Goal: Task Accomplishment & Management: Manage account settings

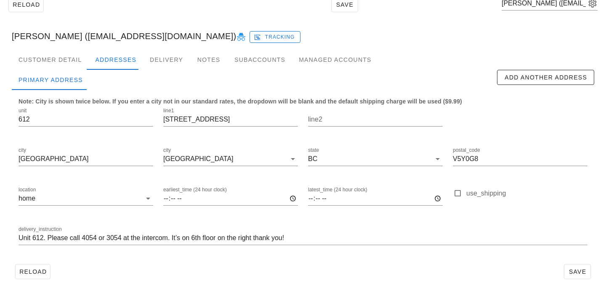
scroll to position [28, 0]
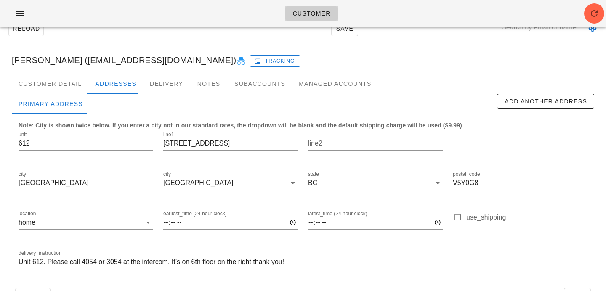
click at [538, 29] on input "text" at bounding box center [543, 27] width 84 height 13
paste input "foard265@gmail.com"
type input "foard265@gmail.com"
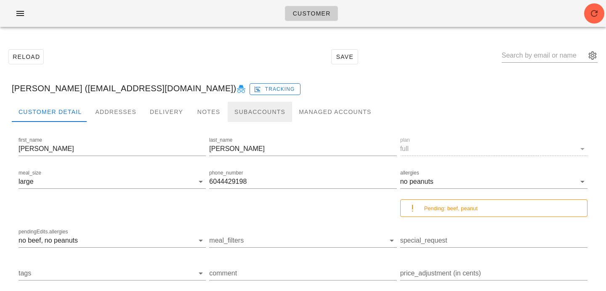
click at [242, 102] on div "Subaccounts" at bounding box center [260, 112] width 64 height 20
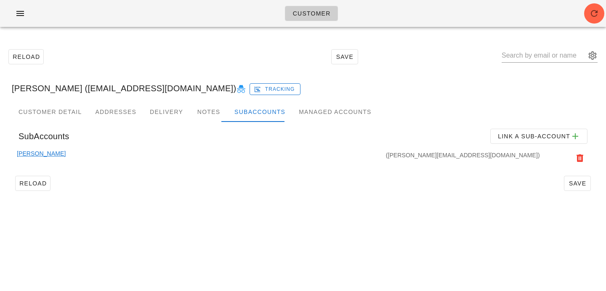
click at [23, 155] on link "Eric Foard" at bounding box center [41, 158] width 49 height 19
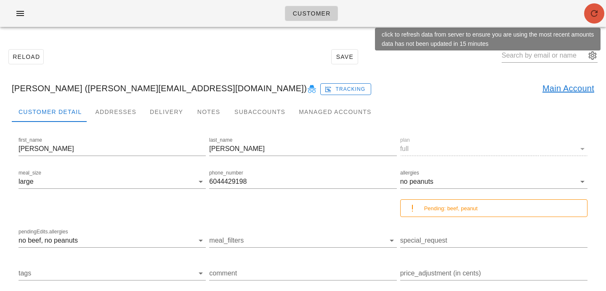
click at [588, 10] on span "button" at bounding box center [594, 13] width 20 height 10
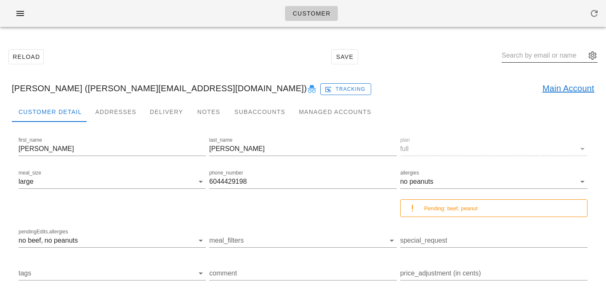
click at [534, 60] on input "text" at bounding box center [543, 55] width 84 height 13
paste input "kepiworld@yahoo.com"
type input "kepiworld@yahoo.com"
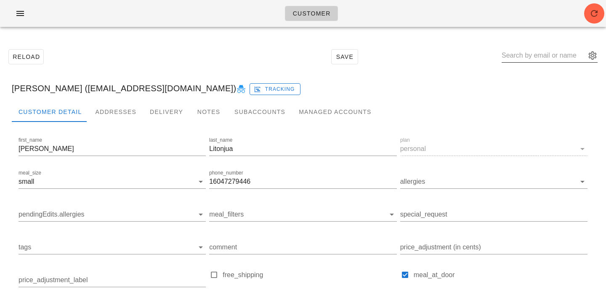
click at [535, 54] on input "text" at bounding box center [543, 55] width 84 height 13
paste input "gallagher2245@icloud.com"
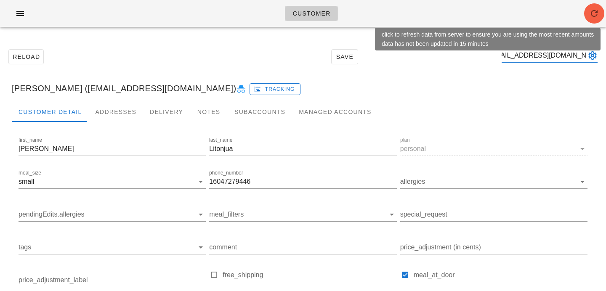
type input "gallagher2245@icloud.com"
click at [596, 14] on icon "button" at bounding box center [594, 13] width 10 height 10
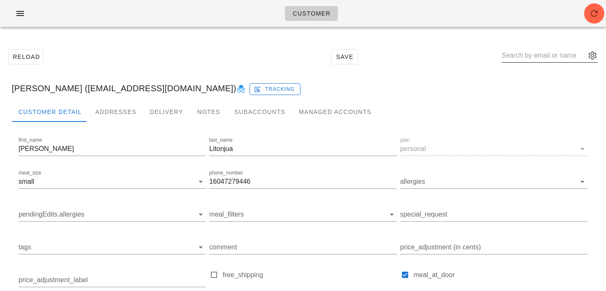
click at [520, 53] on input "text" at bounding box center [543, 55] width 84 height 13
paste input "kmbritt@gmail.com"
type input "kmbritt@gmail.com"
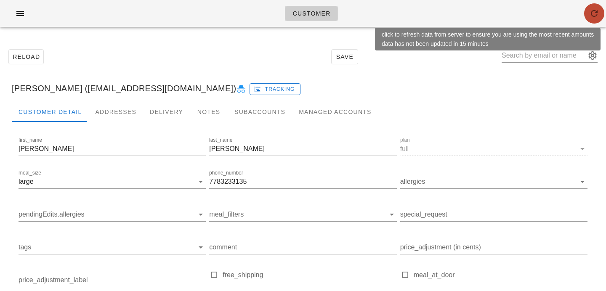
click at [592, 8] on icon "button" at bounding box center [594, 13] width 10 height 10
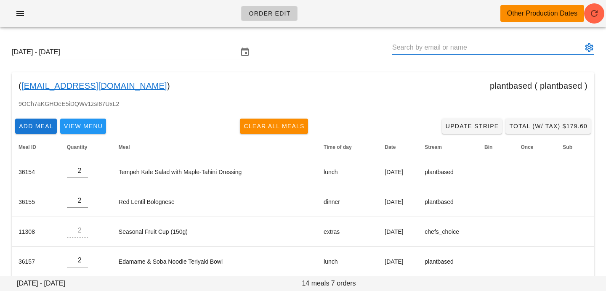
drag, startPoint x: 419, startPoint y: 47, endPoint x: 368, endPoint y: 42, distance: 51.6
click at [368, 42] on div "Sunday October 5 - Saturday October 11" at bounding box center [303, 52] width 596 height 27
paste input "kmbritt@gmail.com"
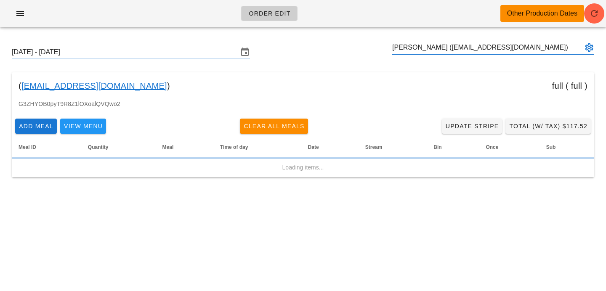
type input "Kate Britt (kmbritt@gmail.com)"
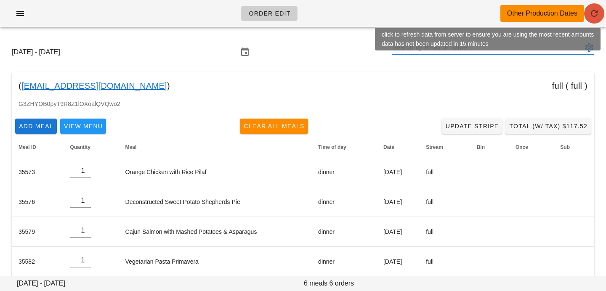
click at [598, 14] on icon "button" at bounding box center [594, 13] width 10 height 10
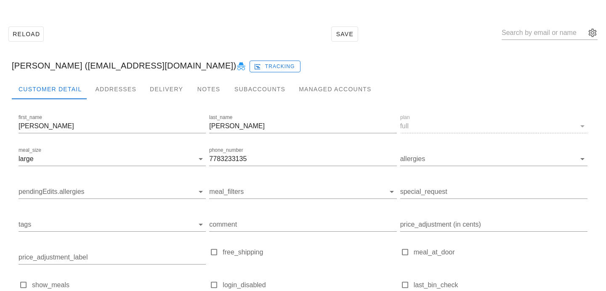
scroll to position [20, 0]
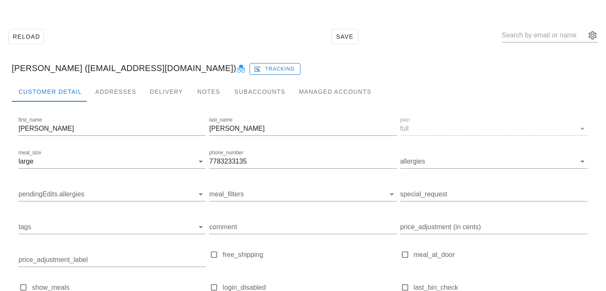
click at [236, 70] on icon at bounding box center [241, 69] width 10 height 10
click at [236, 64] on icon at bounding box center [241, 69] width 10 height 10
drag, startPoint x: 250, startPoint y: 163, endPoint x: 149, endPoint y: 164, distance: 100.5
click at [149, 164] on div "first_name Kate last_name Britt plan full meal_size large phone_number 77832331…" at bounding box center [303, 220] width 572 height 213
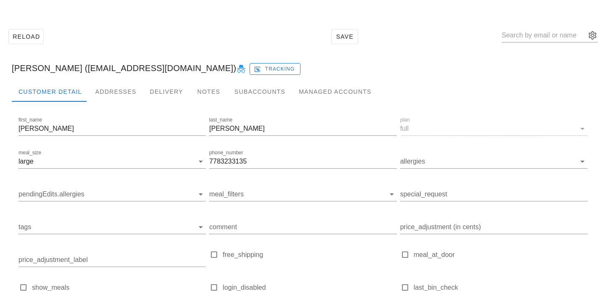
scroll to position [0, 0]
drag, startPoint x: 54, startPoint y: 69, endPoint x: 127, endPoint y: 67, distance: 73.6
click at [128, 68] on div "Kate Britt (kmbritt@gmail.com) Tracking" at bounding box center [303, 68] width 596 height 27
copy div "[EMAIL_ADDRESS][DOMAIN_NAME]"
click at [552, 35] on input "text" at bounding box center [543, 35] width 84 height 13
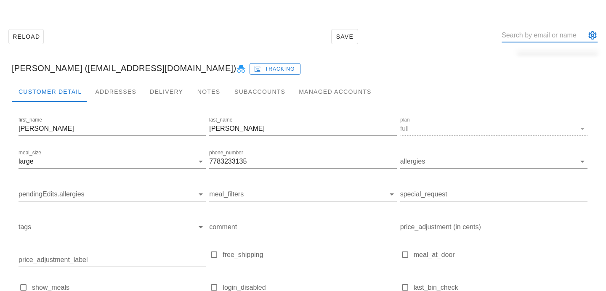
paste input "weziesta@gmail.com"
type input "weziesta@gmail.com"
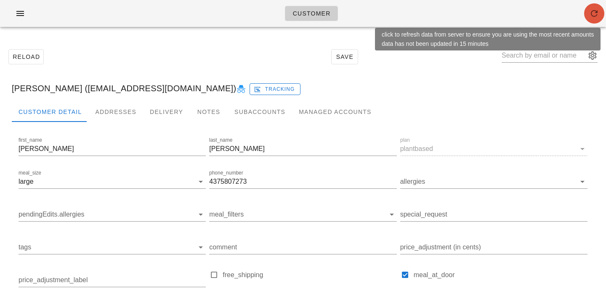
click at [595, 16] on icon "button" at bounding box center [594, 13] width 10 height 10
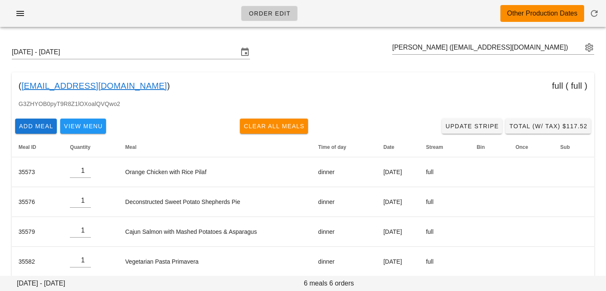
click at [336, 48] on div "[DATE] - [DATE] [PERSON_NAME] ([EMAIL_ADDRESS][DOMAIN_NAME])" at bounding box center [303, 52] width 596 height 27
click at [152, 50] on input "[DATE] - [DATE]" at bounding box center [125, 51] width 226 height 13
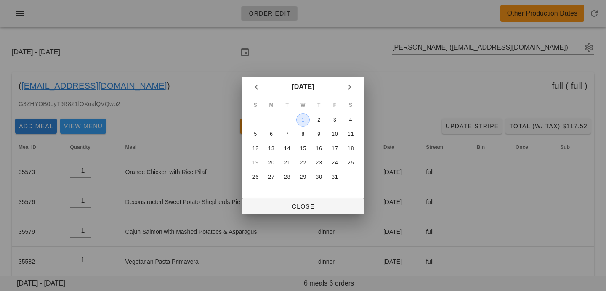
click at [308, 123] on div "1" at bounding box center [303, 120] width 13 height 6
click at [296, 205] on span "Close" at bounding box center [303, 206] width 109 height 7
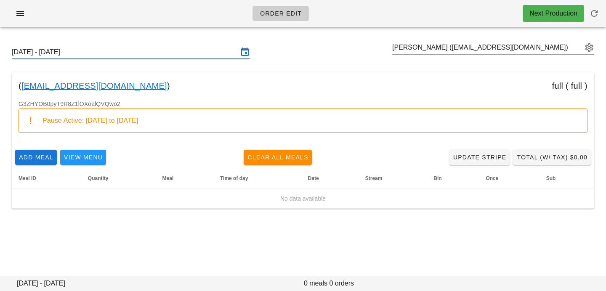
click at [209, 53] on input "Sunday September 28 - Saturday October 4" at bounding box center [125, 51] width 226 height 13
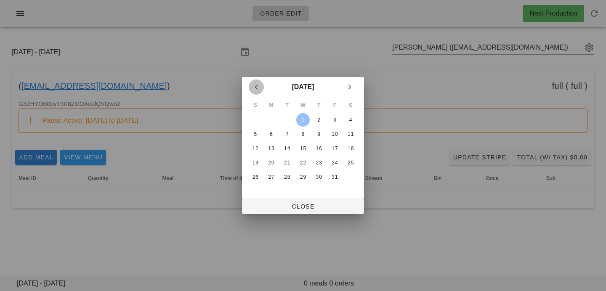
click at [255, 91] on icon "Previous month" at bounding box center [256, 87] width 10 height 10
click at [304, 163] on div "24" at bounding box center [302, 163] width 13 height 6
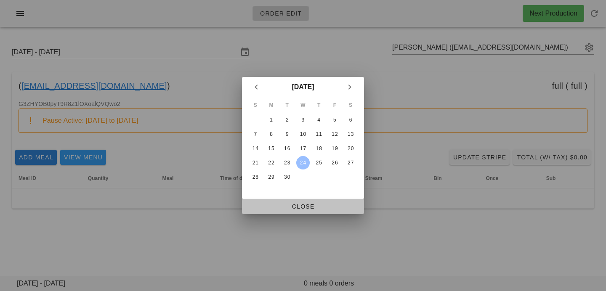
click at [299, 208] on span "Close" at bounding box center [303, 206] width 109 height 7
type input "Sunday September 21 - Saturday September 27"
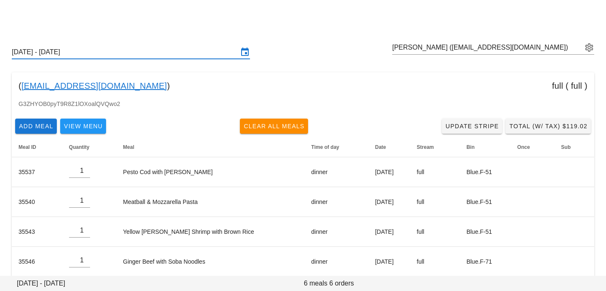
scroll to position [70, 0]
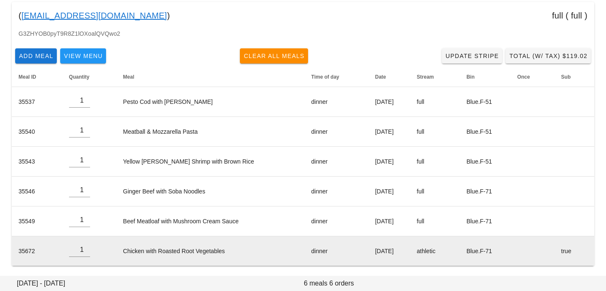
click at [224, 250] on td "Chicken with Roasted Root Vegetables" at bounding box center [210, 250] width 188 height 29
drag, startPoint x: 224, startPoint y: 250, endPoint x: 142, endPoint y: 253, distance: 82.1
click at [142, 253] on td "Chicken with Roasted Root Vegetables" at bounding box center [210, 250] width 188 height 29
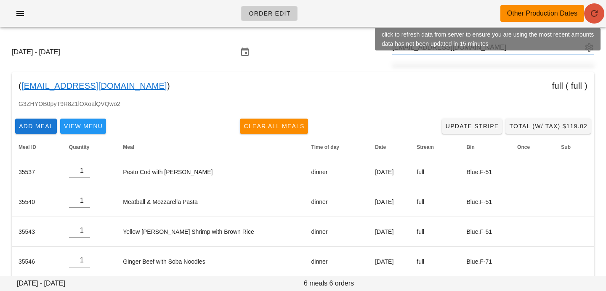
click at [595, 9] on icon "button" at bounding box center [594, 13] width 10 height 10
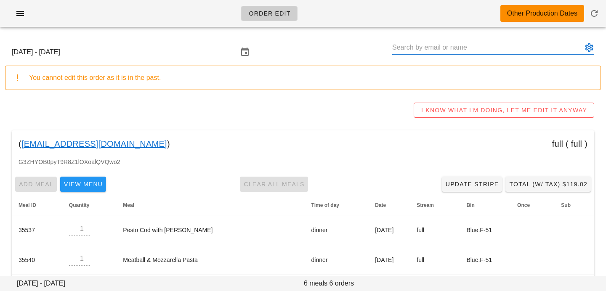
click at [501, 46] on input "text" at bounding box center [487, 47] width 190 height 13
paste input "[EMAIL_ADDRESS][DOMAIN_NAME]"
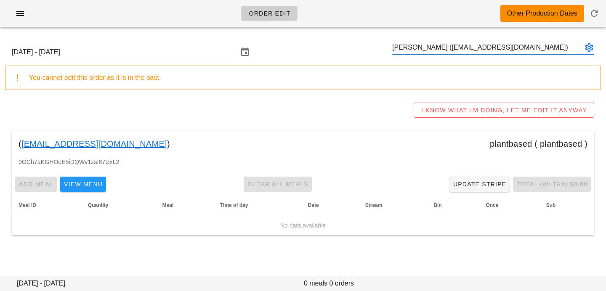
type input "[PERSON_NAME] ([EMAIL_ADDRESS][DOMAIN_NAME])"
click at [195, 56] on input "[DATE] - [DATE]" at bounding box center [125, 51] width 226 height 13
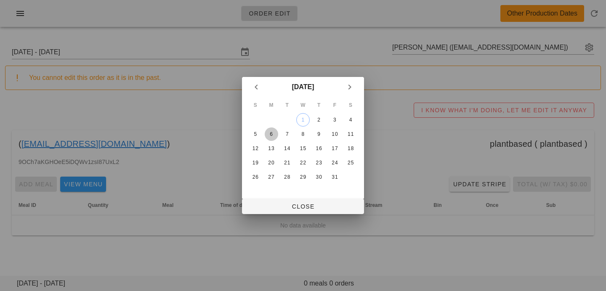
click at [273, 133] on div "6" at bounding box center [271, 134] width 13 height 6
click at [280, 209] on span "Close" at bounding box center [303, 206] width 109 height 7
type input "Sunday October 5 - Saturday October 11"
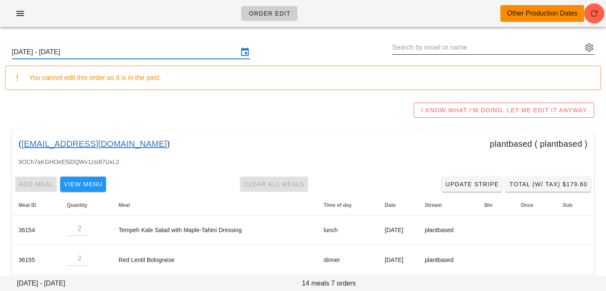
click at [472, 44] on input "text" at bounding box center [487, 47] width 190 height 13
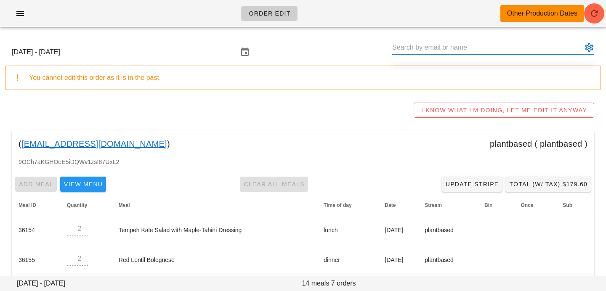
paste input "grant@lochmoigh.com"
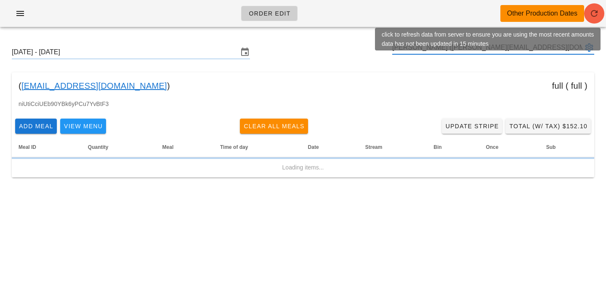
type input "[PERSON_NAME] ([PERSON_NAME][EMAIL_ADDRESS][DOMAIN_NAME])"
click at [591, 17] on icon "button" at bounding box center [594, 13] width 10 height 10
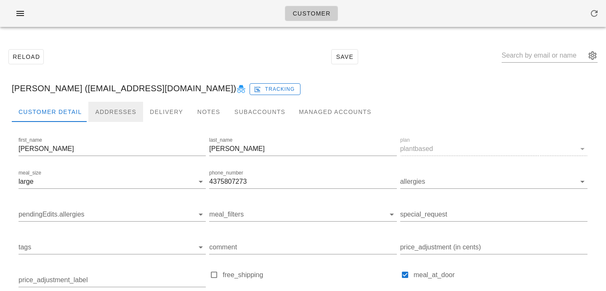
click at [104, 108] on div "Addresses" at bounding box center [115, 112] width 55 height 20
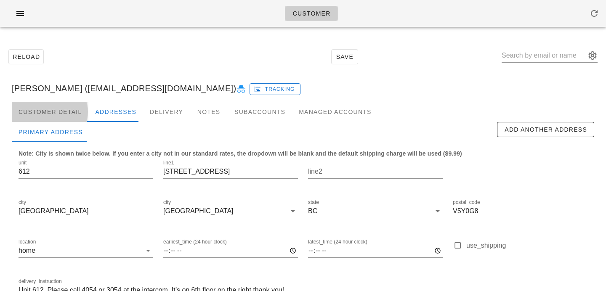
click at [53, 113] on div "Customer Detail" at bounding box center [50, 112] width 77 height 20
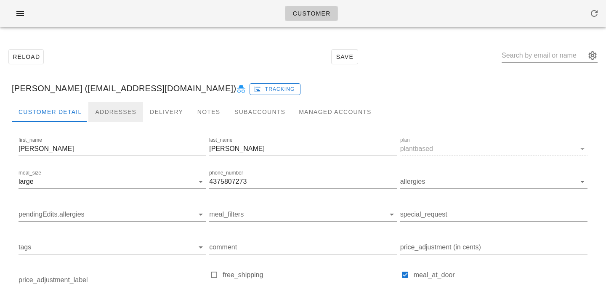
click at [114, 118] on div "Addresses" at bounding box center [115, 112] width 55 height 20
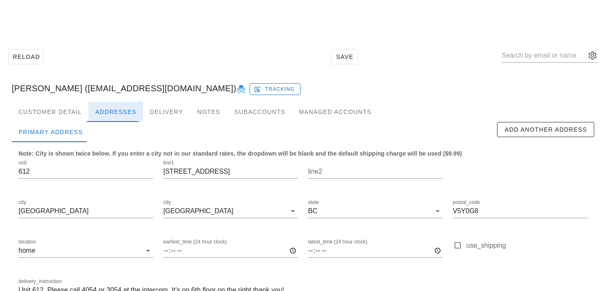
scroll to position [56, 0]
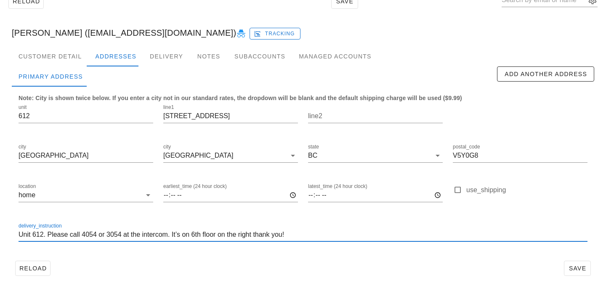
click at [310, 238] on input "Unit 612. Please call 4054 or 3054 at the intercom. It’s on 6th floor on the ri…" at bounding box center [303, 234] width 569 height 13
type input "Unit 612. Please call 4054 or 3054 at the intercom. It’s on 6th floor on the ri…"
click at [576, 271] on span "Save" at bounding box center [576, 268] width 19 height 7
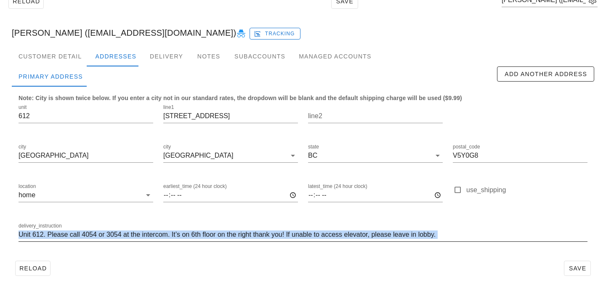
click at [452, 240] on div "delivery_instruction Unit 612. Please call 4054 or 3054 at the intercom. It’s o…" at bounding box center [303, 239] width 569 height 23
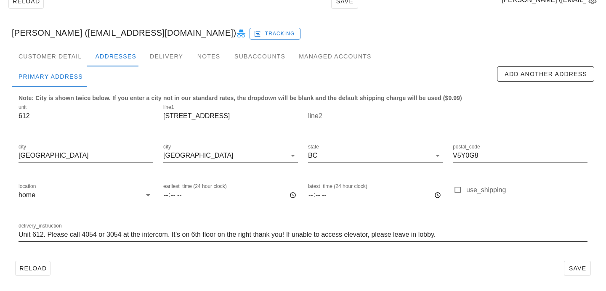
click at [451, 238] on input "Unit 612. Please call 4054 or 3054 at the intercom. It’s on 6th floor on the ri…" at bounding box center [303, 234] width 569 height 13
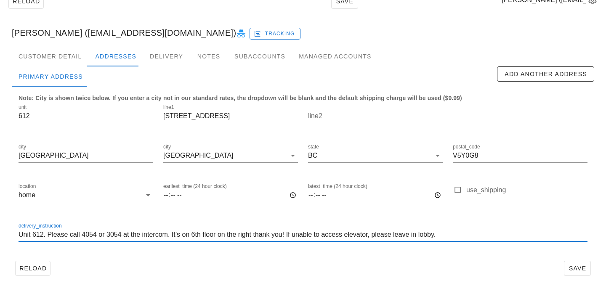
drag, startPoint x: 441, startPoint y: 235, endPoint x: 401, endPoint y: 193, distance: 58.0
click at [401, 193] on div "unit 612 line1 63 W 2nd Ave line2 city Vancouver city Vancouver state BC postal…" at bounding box center [302, 177] width 579 height 158
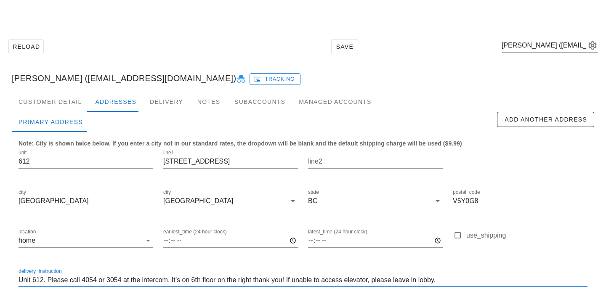
scroll to position [0, 0]
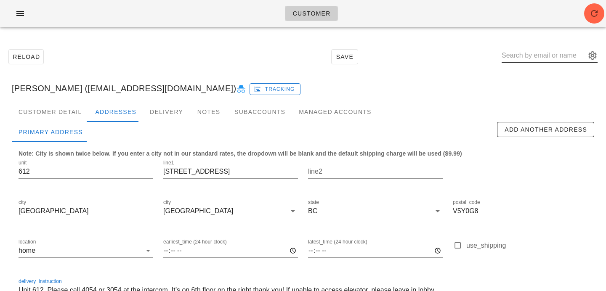
click at [550, 62] on div at bounding box center [549, 55] width 96 height 13
paste input "grant@lochmoigh.com"
type input "grant@lochmoigh.com"
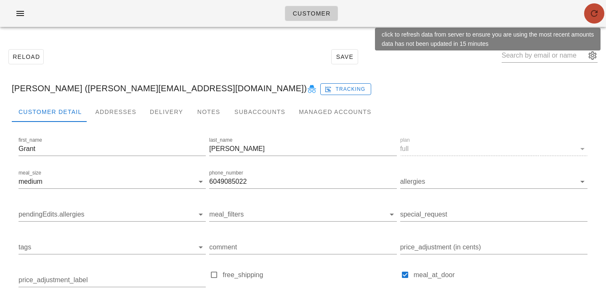
click at [584, 14] on span "button" at bounding box center [594, 13] width 20 height 10
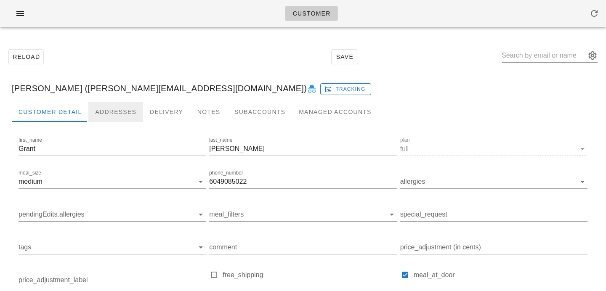
click at [104, 111] on div "Addresses" at bounding box center [115, 112] width 55 height 20
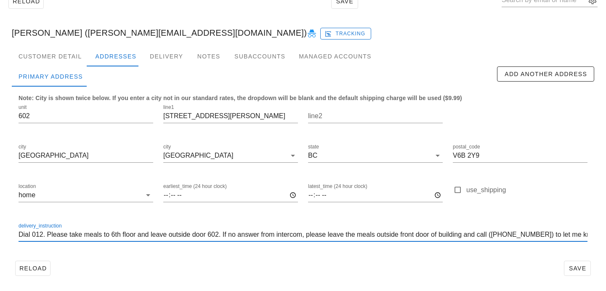
drag, startPoint x: 358, startPoint y: 235, endPoint x: 346, endPoint y: 234, distance: 12.6
click at [346, 234] on input "Dial 012. Please take meals to 6th floor and leave outside door 602. If no answ…" at bounding box center [303, 234] width 569 height 13
drag, startPoint x: 574, startPoint y: 234, endPoint x: 574, endPoint y: 215, distance: 19.3
click at [574, 234] on input "Dial 012. Please take meals to 6th floor and leave outside door 602. If no answ…" at bounding box center [303, 234] width 569 height 13
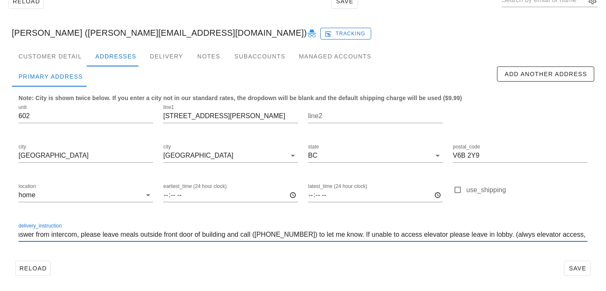
click at [514, 235] on input "Dial 012. Please take meals to 6th floor and leave outside door 602. If no answ…" at bounding box center [303, 234] width 569 height 13
drag, startPoint x: 571, startPoint y: 235, endPoint x: 605, endPoint y: 233, distance: 34.5
click at [605, 235] on div "Reload Save [PERSON_NAME] ([PERSON_NAME][EMAIL_ADDRESS][DOMAIN_NAME]) Tracking …" at bounding box center [303, 134] width 606 height 313
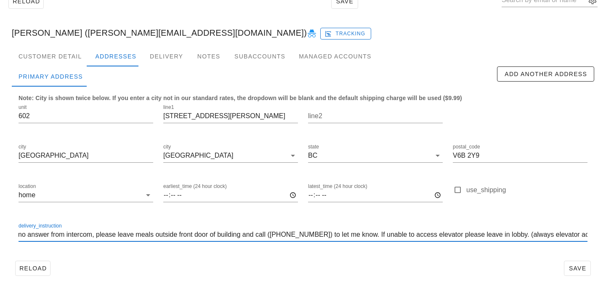
click at [520, 234] on input "Dial 012. Please take meals to 6th floor and leave outside door 602. If no answ…" at bounding box center [303, 234] width 569 height 13
drag, startPoint x: 70, startPoint y: 236, endPoint x: 46, endPoint y: 236, distance: 23.6
click at [47, 236] on input "Dial 012. Please take meals to 6th floor and leave outside door 602. If no answ…" at bounding box center [303, 234] width 569 height 13
click at [45, 237] on input "Dial 012. Please take meals to 6th floor and leave outside door 602. If no answ…" at bounding box center [303, 234] width 569 height 13
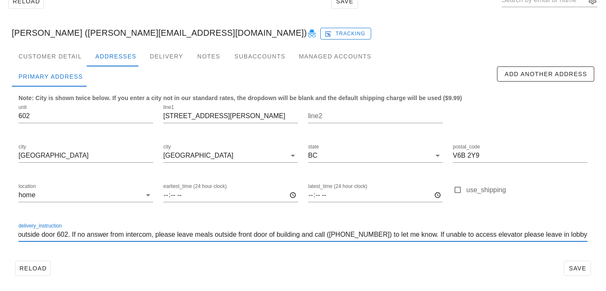
scroll to position [0, 232]
drag, startPoint x: 20, startPoint y: 234, endPoint x: 605, endPoint y: 242, distance: 585.2
click at [605, 242] on div "Reload Save [PERSON_NAME] ([PERSON_NAME][EMAIL_ADDRESS][DOMAIN_NAME]) Tracking …" at bounding box center [303, 134] width 606 height 313
type input "Dial 012. Please take meals to 6th floor and leave outside door 602. If no answ…"
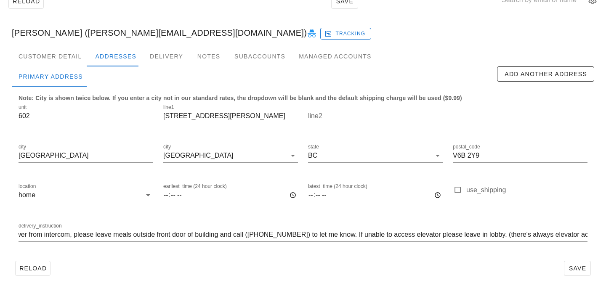
click at [526, 268] on div "Reload Save" at bounding box center [303, 268] width 582 height 22
click at [569, 271] on span "Save" at bounding box center [576, 268] width 19 height 7
click at [426, 234] on input "Dial 012. Please take meals to 6th floor and leave outside door 602. If no answ…" at bounding box center [303, 234] width 569 height 13
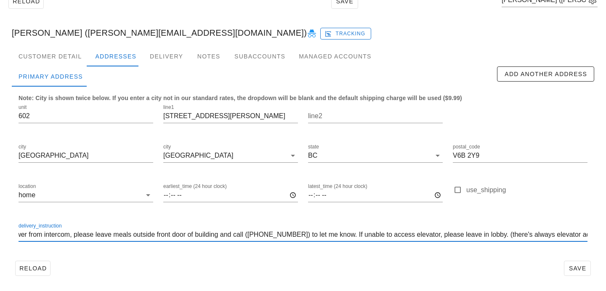
type input "Dial 012. Please take meals to 6th floor and leave outside door 602. If no answ…"
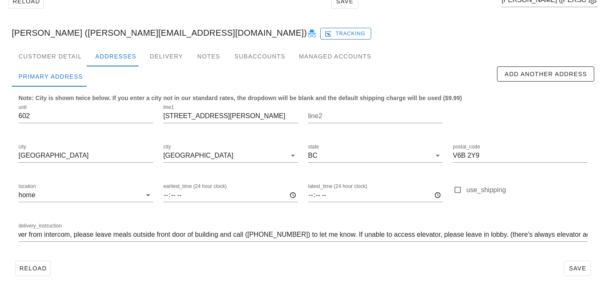
click at [463, 257] on div "Note: City is shown twice below. If you enter a city not in our standard rates,…" at bounding box center [303, 172] width 582 height 171
click at [580, 265] on span "Save" at bounding box center [576, 268] width 19 height 7
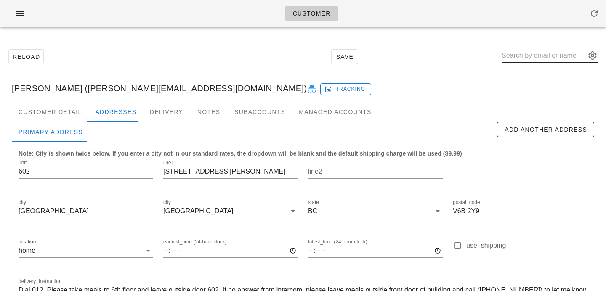
click at [535, 56] on input "text" at bounding box center [543, 55] width 84 height 13
paste input "[EMAIL_ADDRESS][DOMAIN_NAME]"
type input "[EMAIL_ADDRESS][DOMAIN_NAME]"
